Goal: Navigation & Orientation: Understand site structure

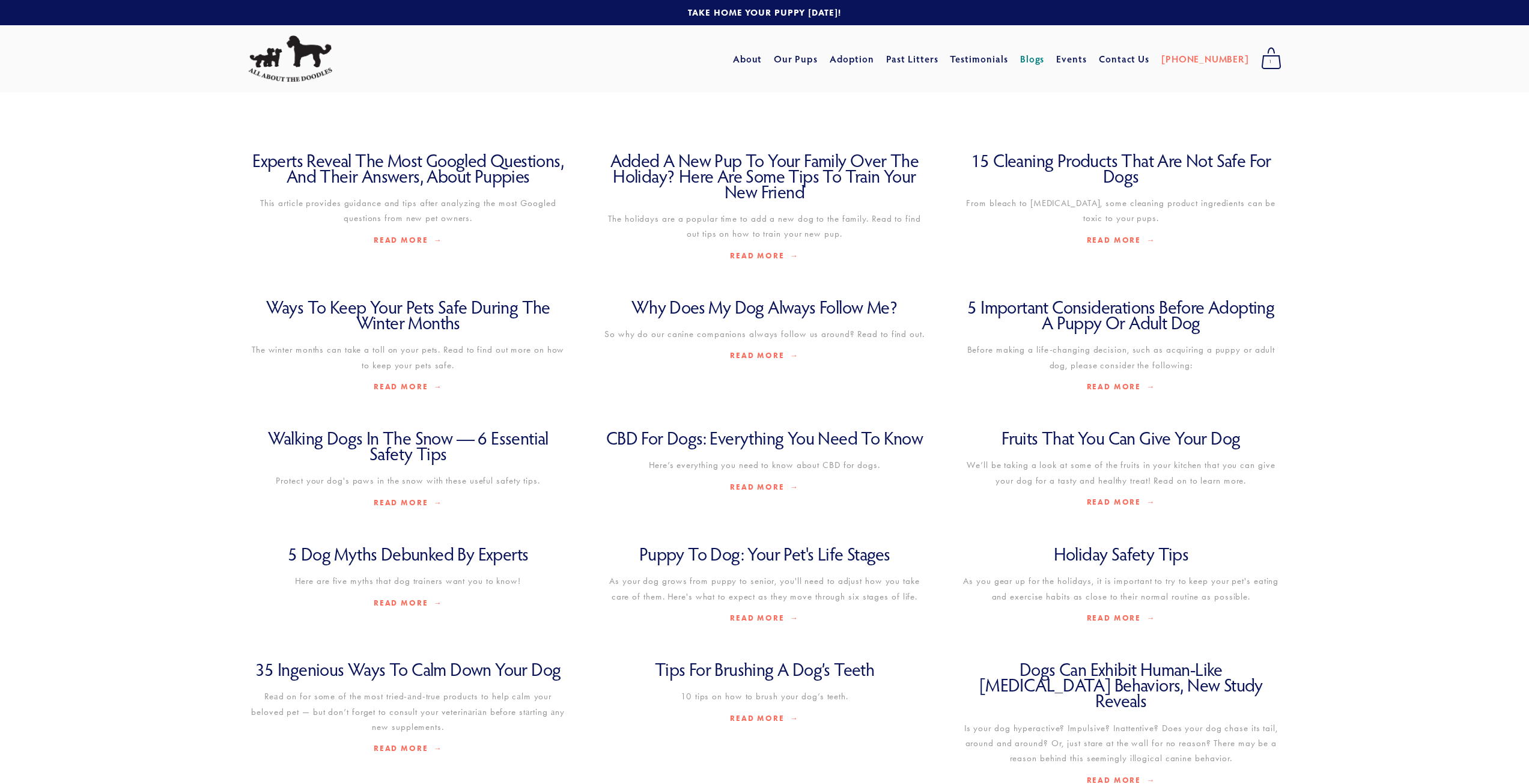
click at [1045, 59] on link "Blogs" at bounding box center [1033, 59] width 25 height 21
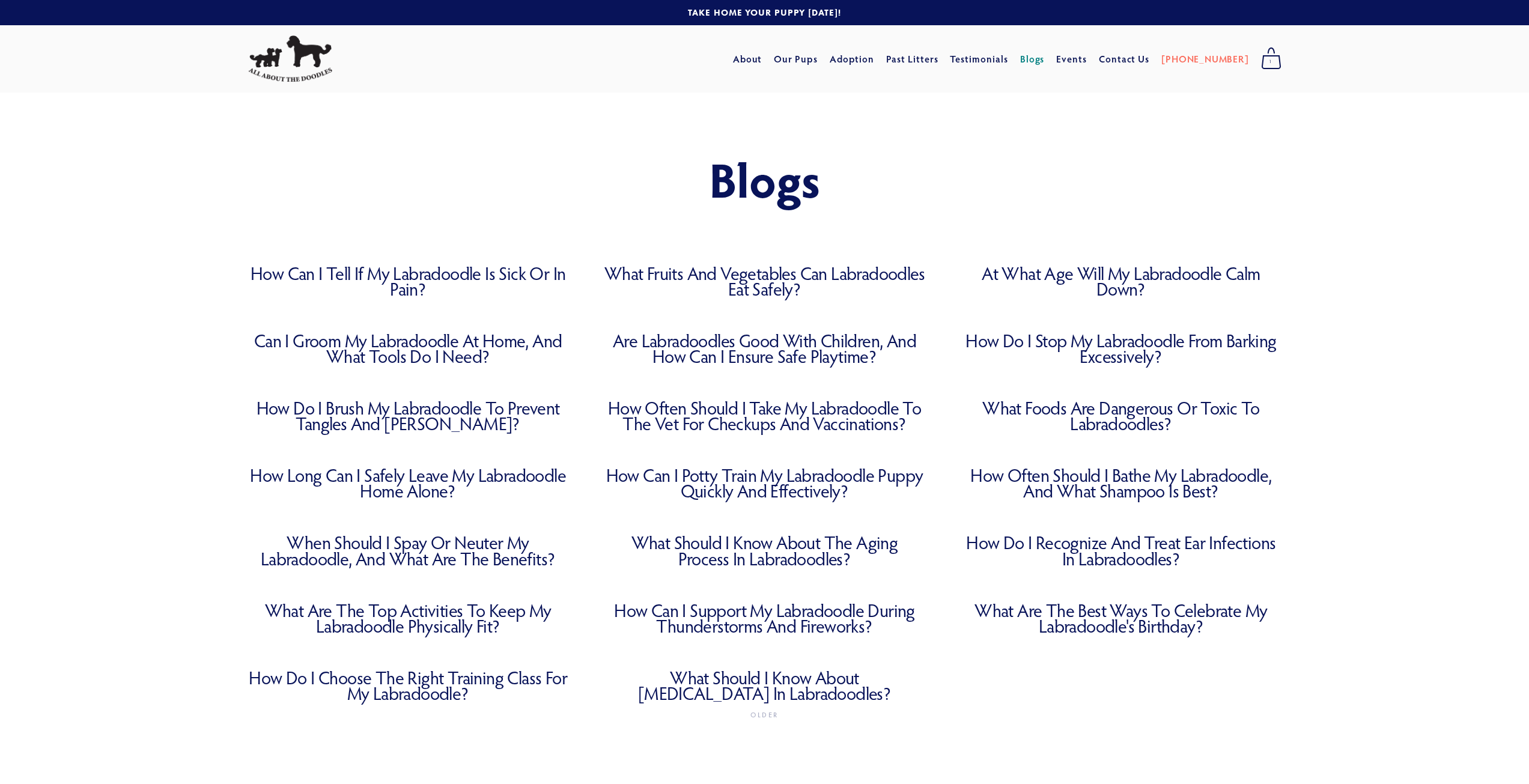
scroll to position [180, 0]
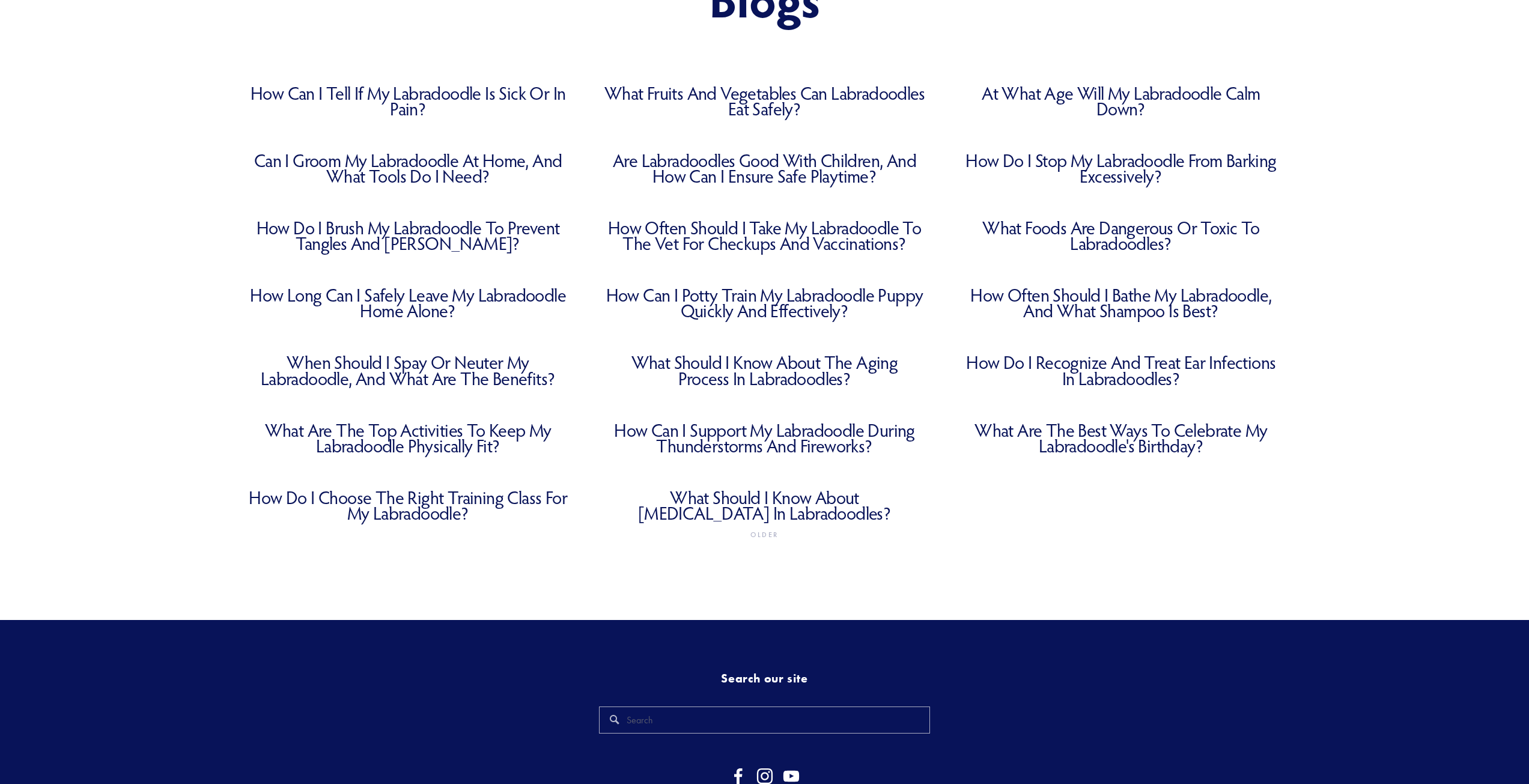
drag, startPoint x: 169, startPoint y: 153, endPoint x: 160, endPoint y: 155, distance: 9.2
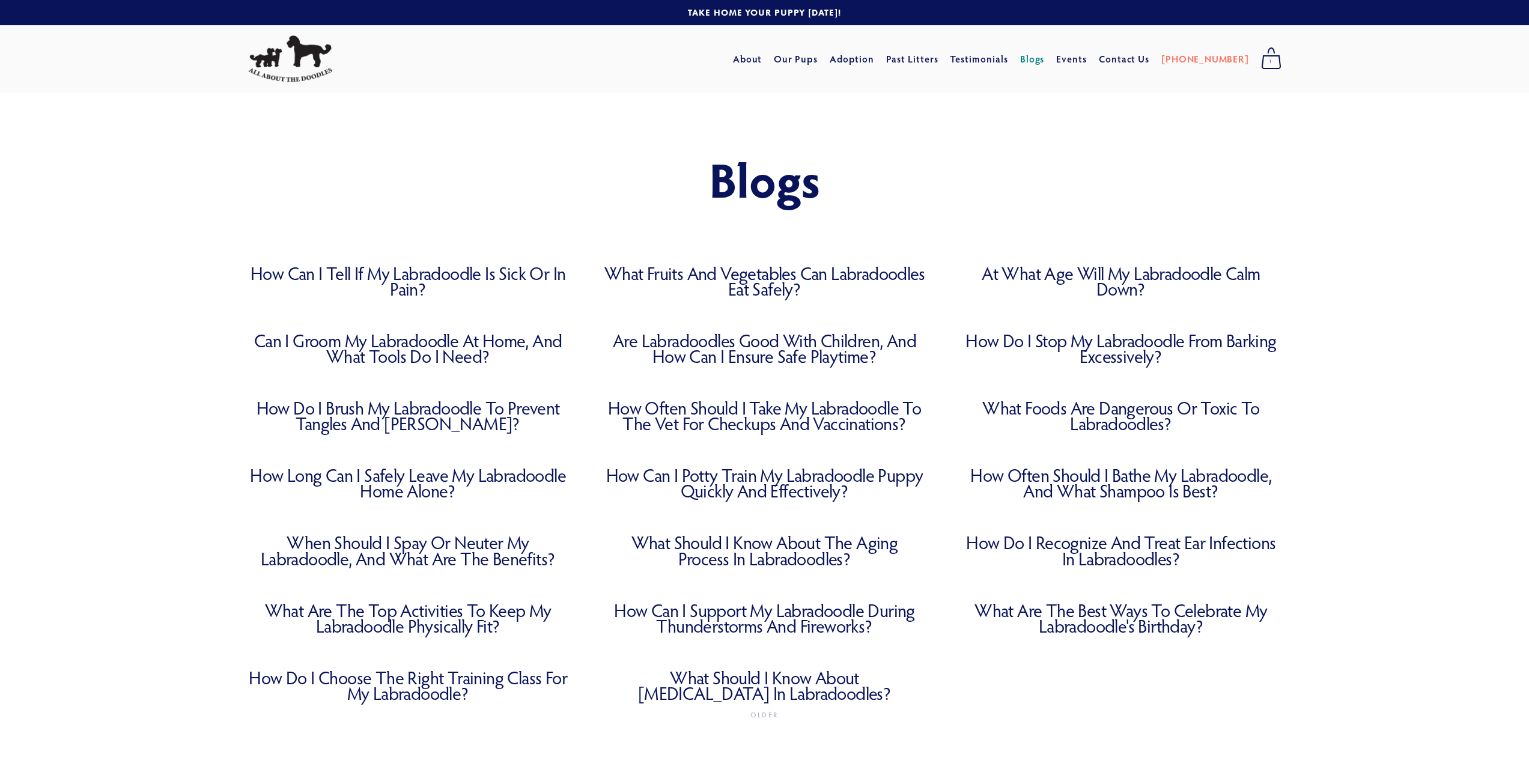
click at [561, 124] on div "Blogs" at bounding box center [765, 179] width 1154 height 173
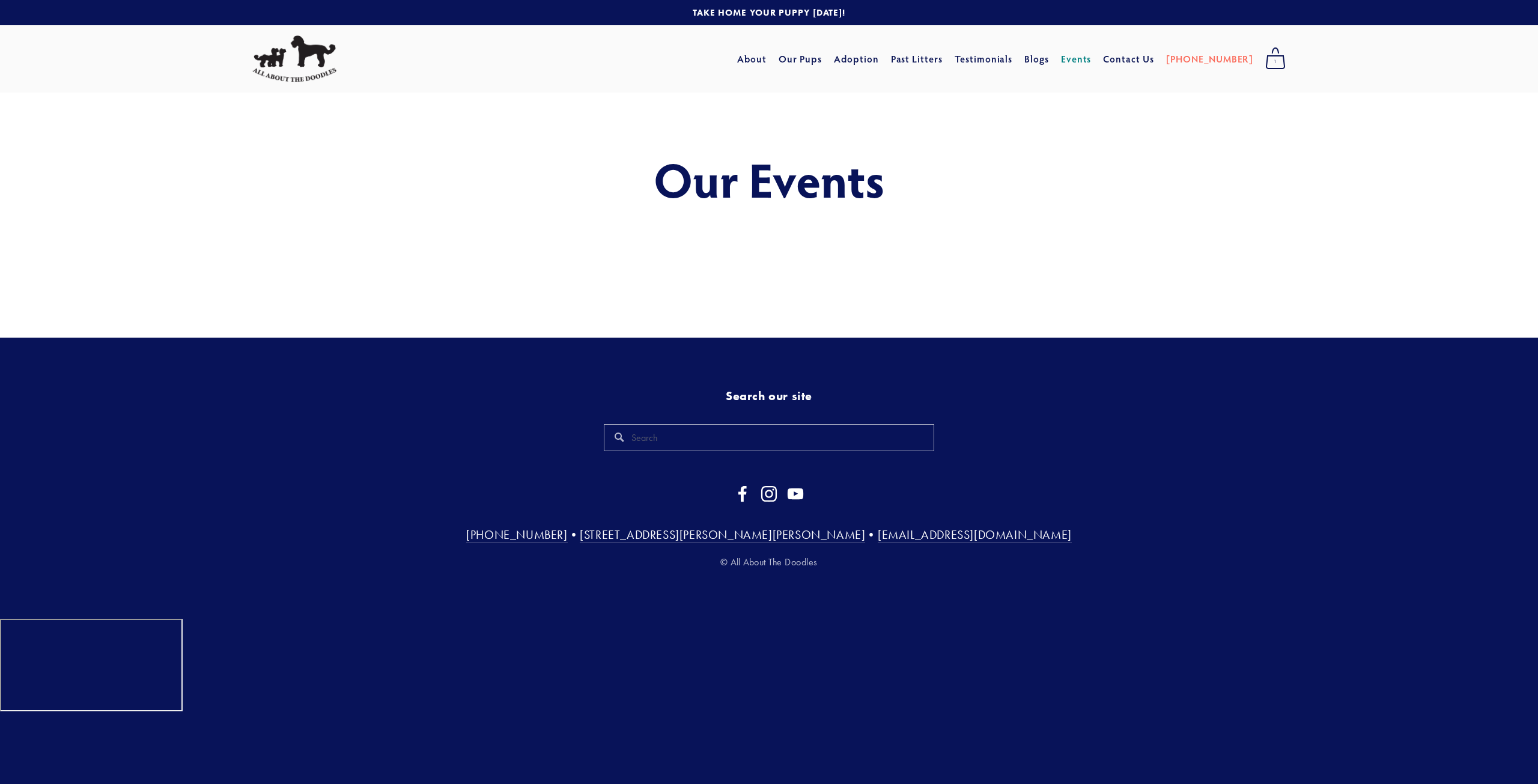
click at [1017, 256] on div "Our Events" at bounding box center [769, 179] width 1154 height 173
click at [762, 192] on h1 "Our Events" at bounding box center [769, 179] width 1034 height 53
drag, startPoint x: 1009, startPoint y: 324, endPoint x: 813, endPoint y: 387, distance: 205.9
click at [813, 387] on div "TAKE HOME YOUR PUPPY TODAY! Cart 1 About Our Pups Adoption Past Litters Standar…" at bounding box center [769, 309] width 1538 height 619
click at [1210, 500] on nav at bounding box center [769, 496] width 1034 height 21
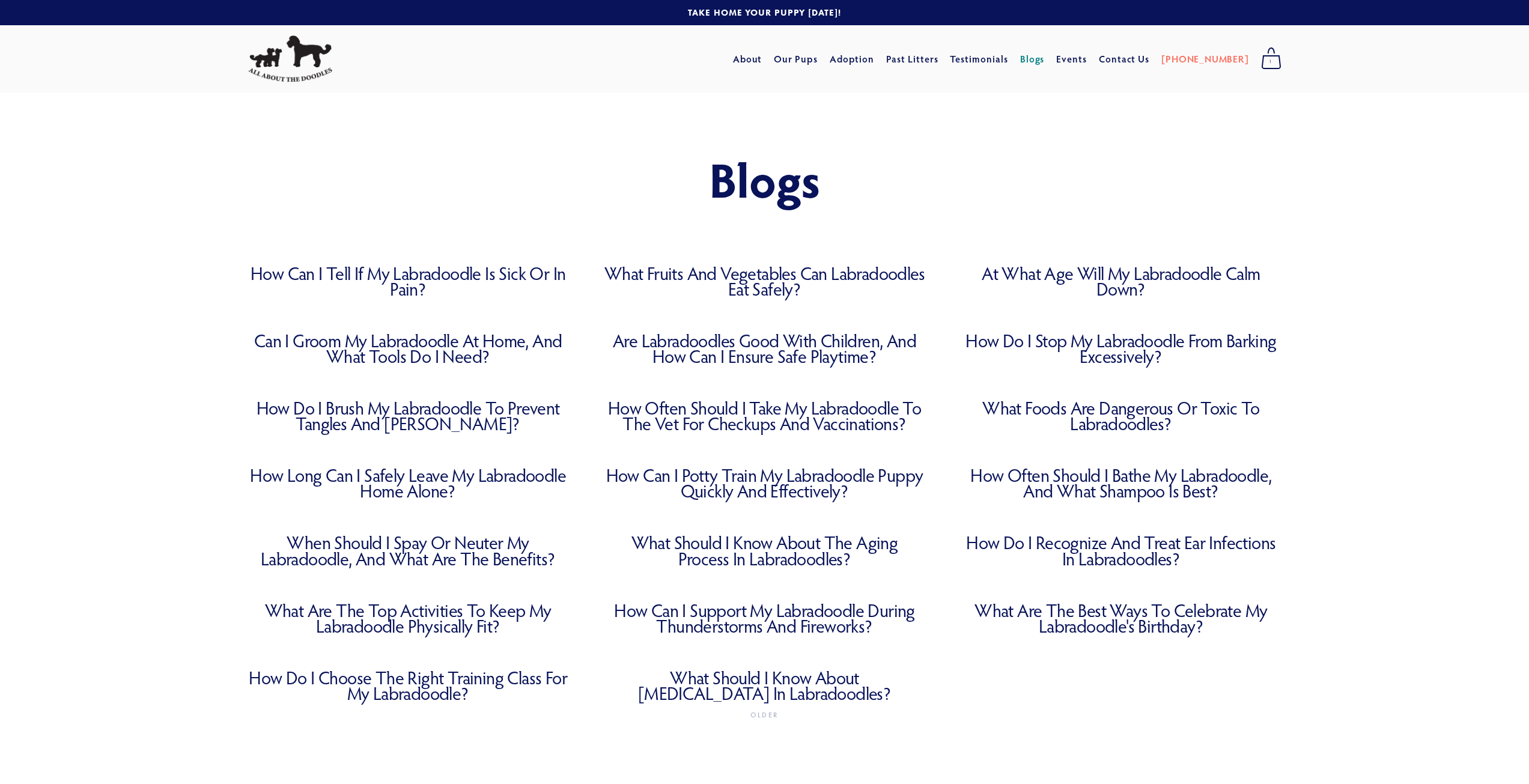
click at [306, 78] on img at bounding box center [290, 59] width 84 height 47
